Goal: Find specific page/section: Find specific page/section

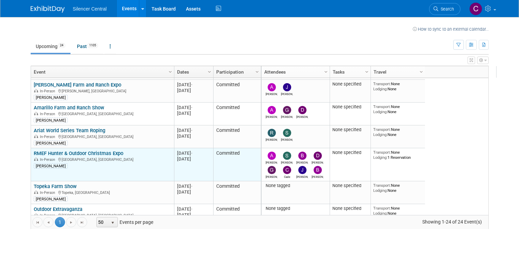
scroll to position [202, 0]
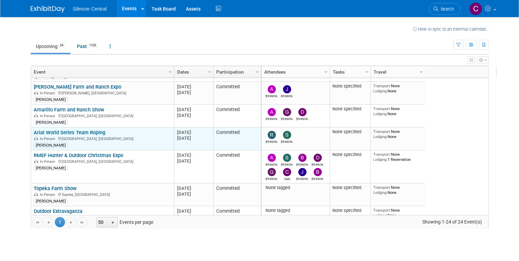
click at [80, 132] on link "Ariat World Series Team Roping" at bounding box center [70, 133] width 72 height 6
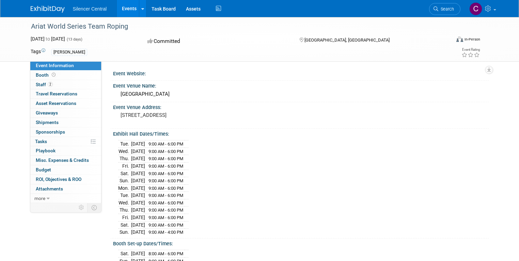
click at [123, 9] on link "Events" at bounding box center [129, 8] width 25 height 17
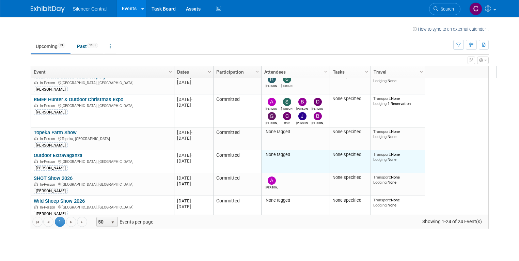
scroll to position [267, 0]
